Goal: Use online tool/utility: Utilize a website feature to perform a specific function

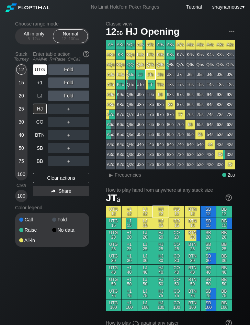
click at [36, 70] on div "UTG" at bounding box center [40, 69] width 14 height 10
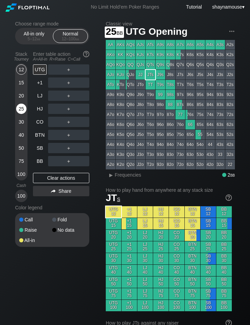
click at [23, 107] on div "25" at bounding box center [21, 108] width 10 height 10
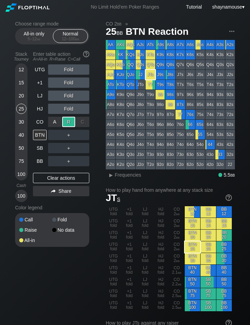
click at [65, 122] on div "R ✕" at bounding box center [68, 122] width 13 height 10
click at [83, 135] on div "C ✕" at bounding box center [82, 135] width 13 height 10
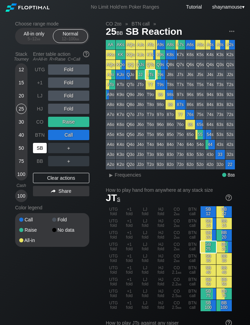
click at [42, 150] on div "SB" at bounding box center [40, 148] width 14 height 10
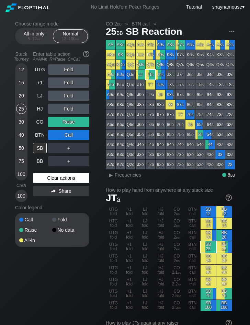
click at [51, 181] on div "Clear actions" at bounding box center [61, 178] width 56 height 10
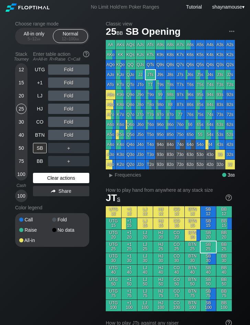
click at [51, 180] on div "Clear actions" at bounding box center [61, 178] width 56 height 10
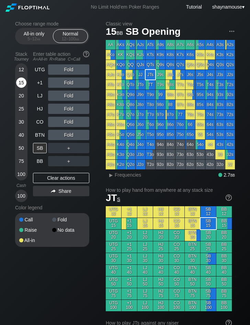
click at [23, 80] on div "15" at bounding box center [21, 82] width 10 height 10
click at [37, 146] on div "SB" at bounding box center [40, 148] width 14 height 10
click at [32, 41] on div "5 – 12 bb" at bounding box center [34, 38] width 29 height 5
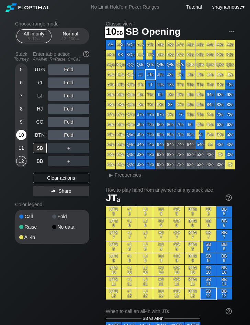
click at [23, 136] on div "10" at bounding box center [21, 135] width 10 height 10
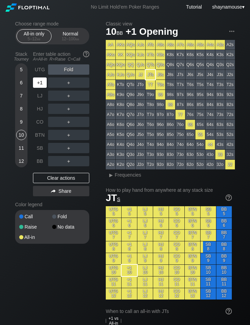
click at [38, 86] on div "+1" at bounding box center [40, 82] width 14 height 10
click at [55, 85] on div "A ✕" at bounding box center [54, 82] width 13 height 10
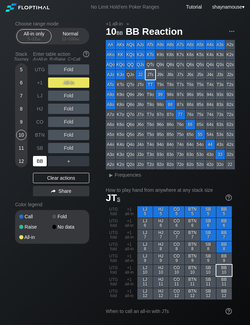
click at [41, 162] on div "BB" at bounding box center [40, 161] width 14 height 10
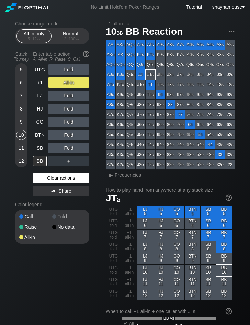
click at [55, 176] on div "Clear actions" at bounding box center [61, 178] width 56 height 10
click at [55, 177] on div "Clear actions" at bounding box center [61, 178] width 56 height 10
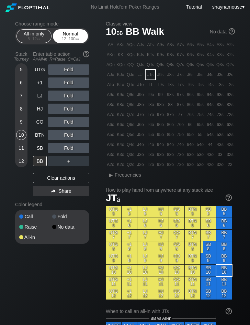
click at [73, 35] on div "Normal 12 – 100 bb" at bounding box center [71, 36] width 32 height 13
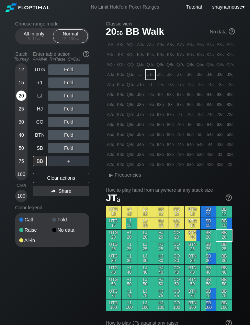
click at [21, 98] on div "20" at bounding box center [21, 95] width 10 height 10
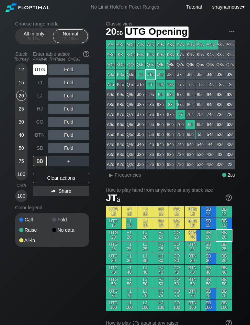
click at [41, 71] on div "UTG" at bounding box center [40, 69] width 14 height 10
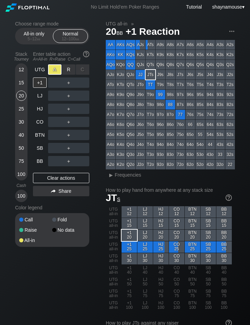
click at [55, 70] on div "A ✕" at bounding box center [54, 69] width 13 height 10
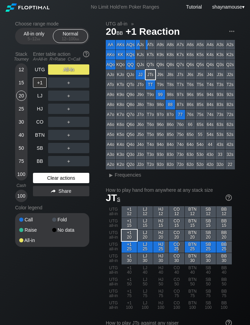
click at [42, 178] on div "Clear actions" at bounding box center [61, 178] width 56 height 10
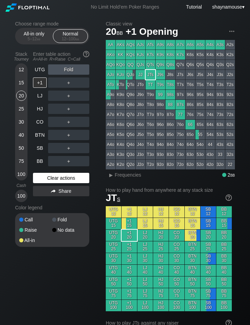
click at [43, 178] on div "Clear actions" at bounding box center [61, 178] width 56 height 10
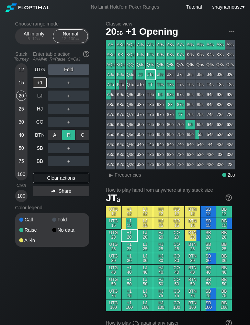
click at [66, 135] on div "R ✕" at bounding box center [68, 135] width 13 height 10
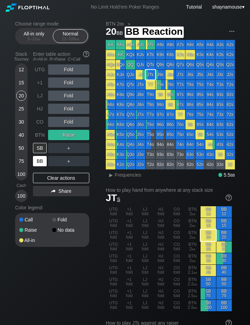
click at [37, 163] on div "BB" at bounding box center [40, 161] width 14 height 10
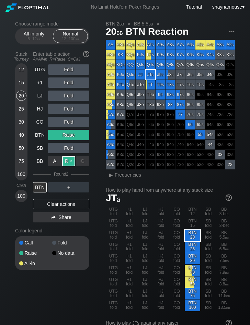
click at [66, 163] on div "R ✕" at bounding box center [68, 161] width 13 height 10
click at [61, 205] on div "Clear actions" at bounding box center [61, 204] width 56 height 10
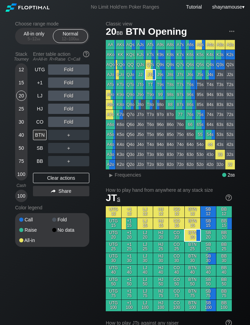
click at [61, 205] on div "Color legend" at bounding box center [52, 207] width 74 height 11
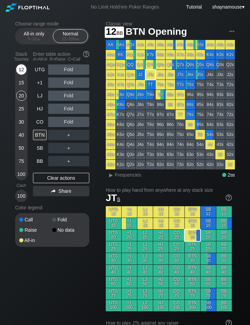
click at [19, 71] on div "12" at bounding box center [21, 69] width 10 height 10
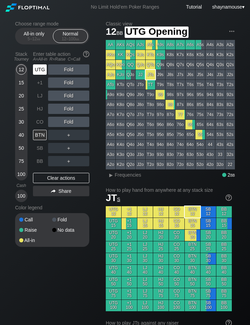
click at [39, 70] on div "UTG" at bounding box center [40, 69] width 14 height 10
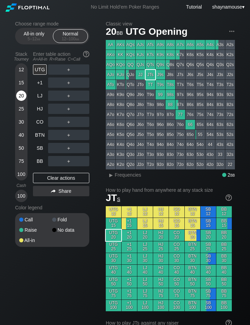
click at [25, 92] on div "20" at bounding box center [21, 96] width 10 height 13
click at [33, 39] on div "5 – 12 bb" at bounding box center [34, 38] width 29 height 5
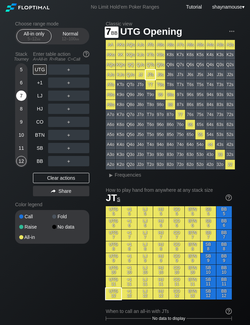
click at [21, 98] on div "7" at bounding box center [21, 95] width 10 height 10
